Goal: Navigation & Orientation: Find specific page/section

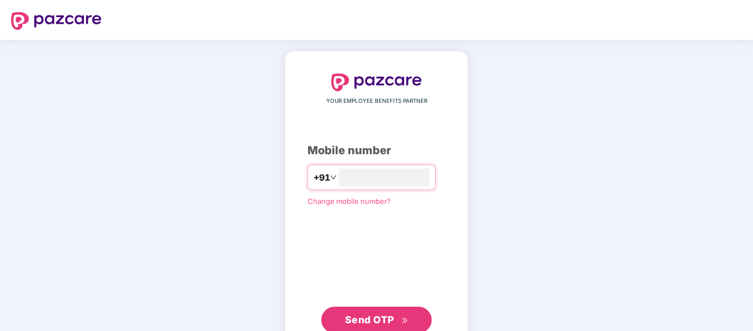
type input "**********"
click at [363, 310] on button "Send OTP" at bounding box center [376, 319] width 110 height 26
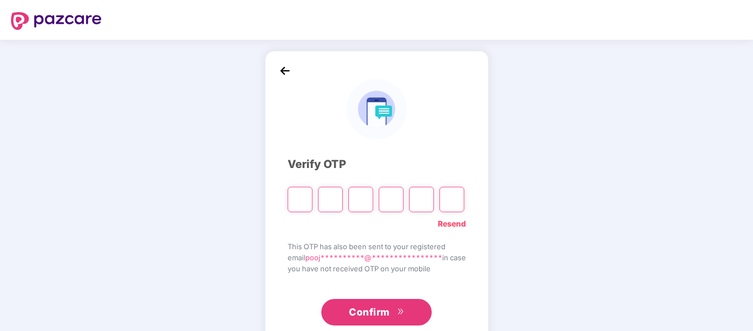
drag, startPoint x: 589, startPoint y: 123, endPoint x: 569, endPoint y: 124, distance: 19.4
click at [589, 123] on div "**********" at bounding box center [376, 200] width 753 height 320
click at [295, 192] on input "Please enter verification code. Digit 1" at bounding box center [300, 199] width 25 height 25
type input "*"
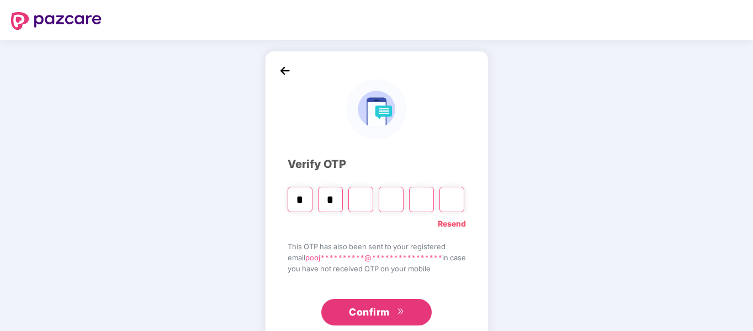
type input "*"
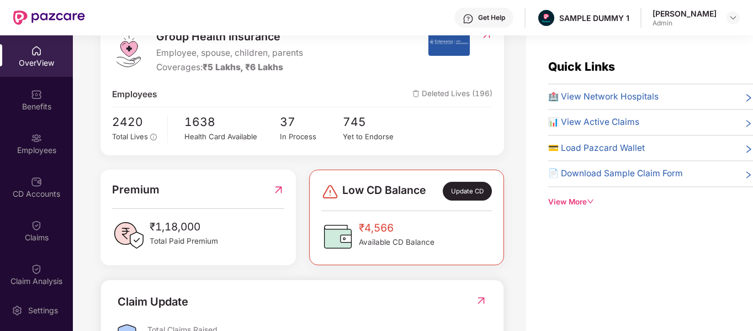
scroll to position [166, 0]
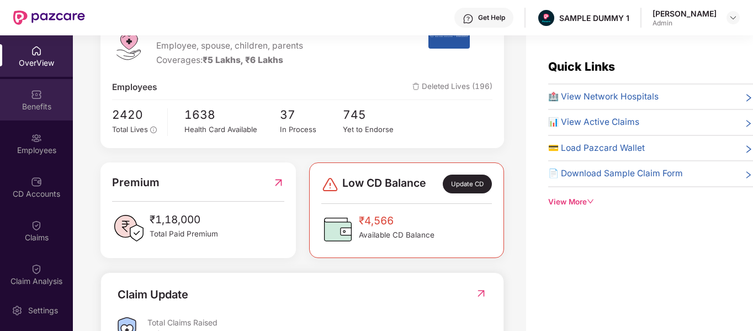
click at [43, 101] on div "Benefits" at bounding box center [36, 106] width 73 height 11
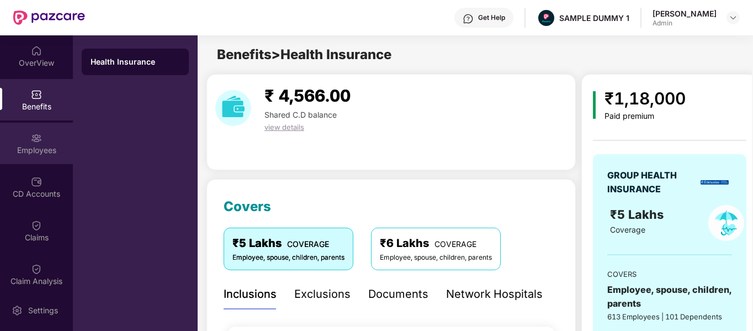
click at [35, 148] on div "Employees" at bounding box center [36, 150] width 73 height 11
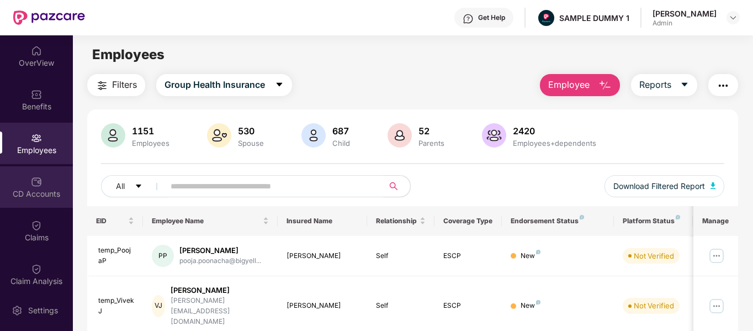
click at [43, 193] on div "CD Accounts" at bounding box center [36, 193] width 73 height 11
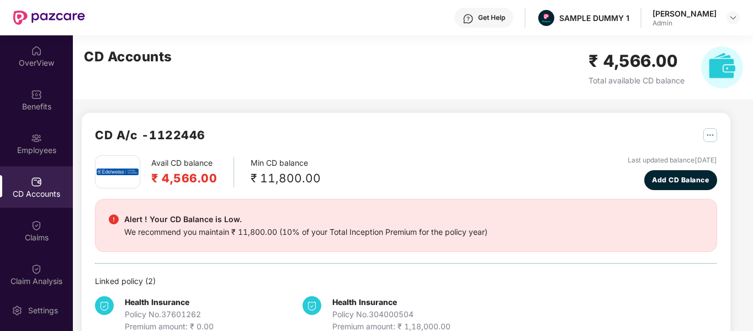
scroll to position [28, 0]
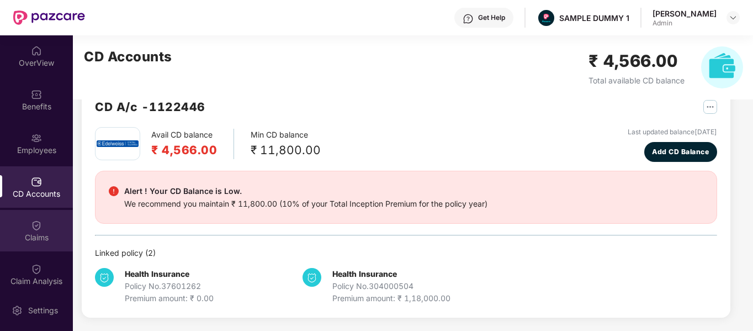
click at [27, 229] on div "Claims" at bounding box center [36, 230] width 73 height 41
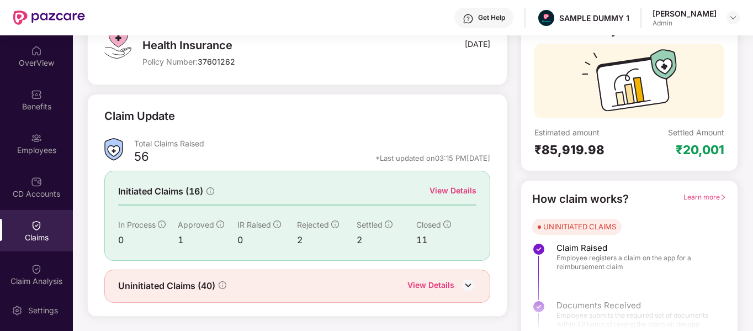
scroll to position [102, 0]
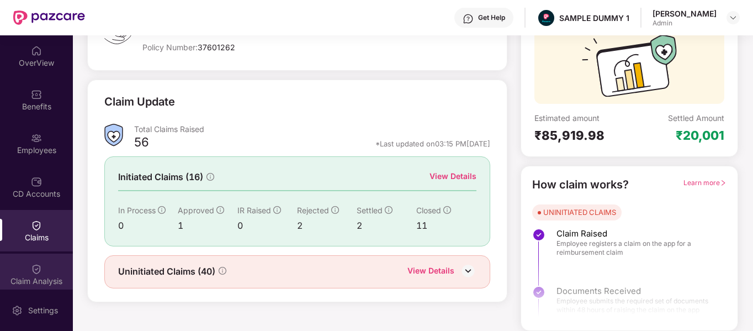
click at [32, 274] on div "Claim Analysis" at bounding box center [36, 273] width 73 height 41
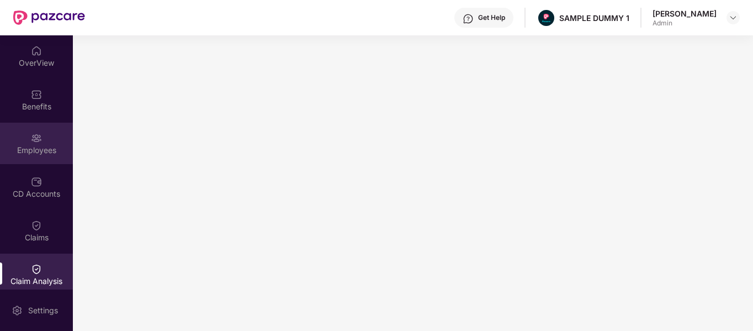
click at [62, 145] on div "Employees" at bounding box center [36, 150] width 73 height 11
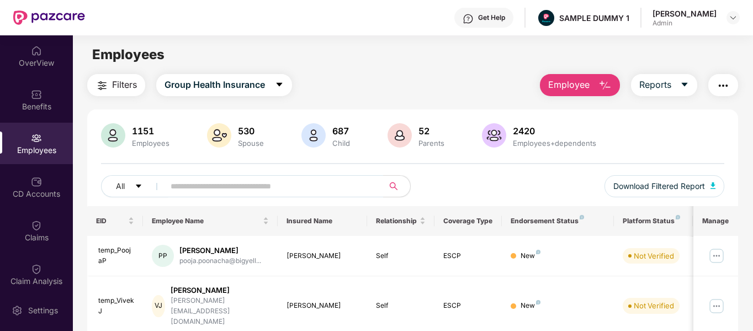
click at [604, 84] on img "button" at bounding box center [604, 85] width 13 height 13
click at [387, 78] on div "Filters Group Health Insurance Employee Reports" at bounding box center [412, 85] width 651 height 22
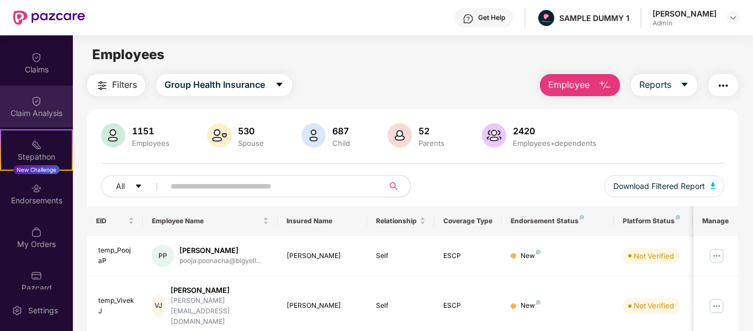
scroll to position [182, 0]
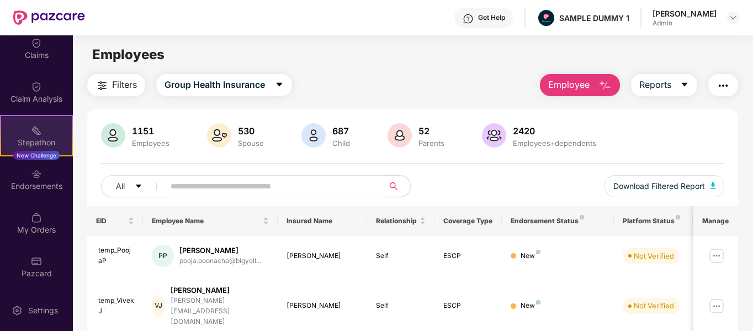
click at [46, 137] on div "Stepathon" at bounding box center [36, 142] width 71 height 11
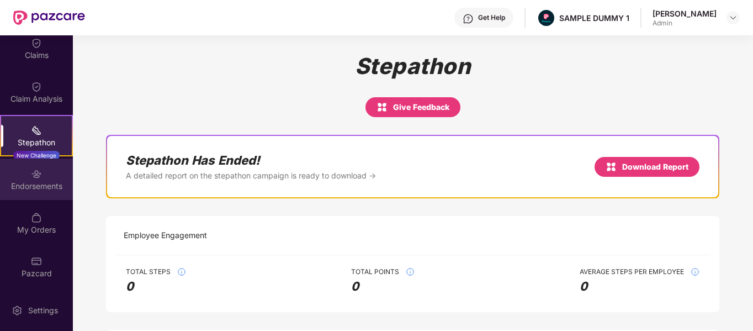
click at [33, 184] on div "Endorsements" at bounding box center [36, 186] width 73 height 11
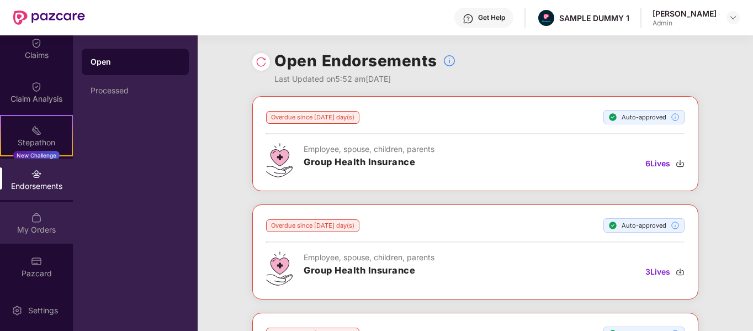
click at [19, 232] on div "My Orders" at bounding box center [36, 229] width 73 height 11
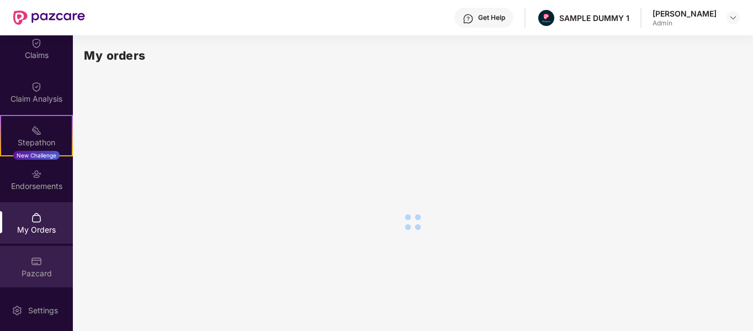
click at [42, 264] on div "Pazcard" at bounding box center [36, 266] width 73 height 41
